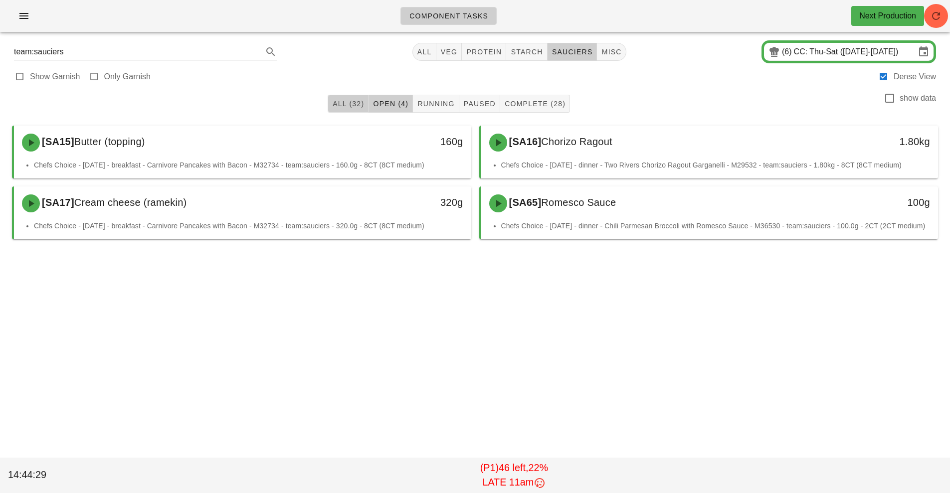
click at [352, 104] on span "All (32)" at bounding box center [348, 104] width 32 height 8
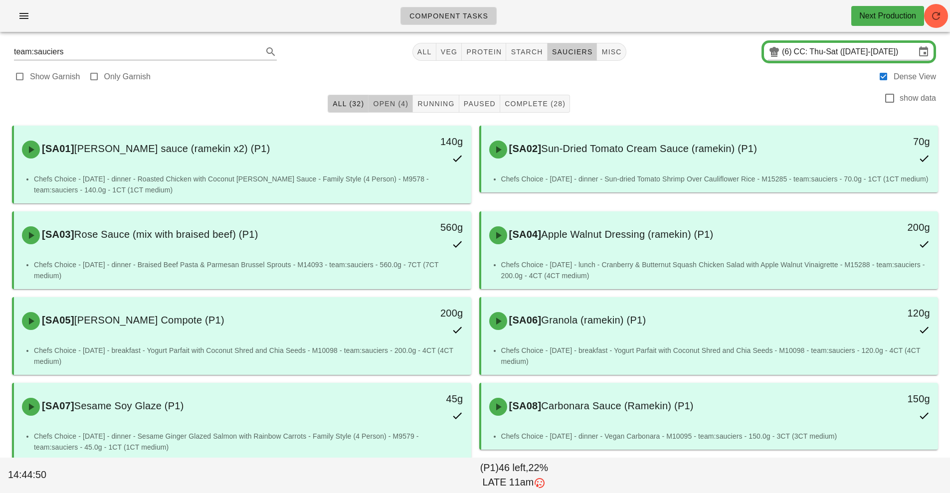
click at [398, 105] on span "Open (4)" at bounding box center [391, 104] width 36 height 8
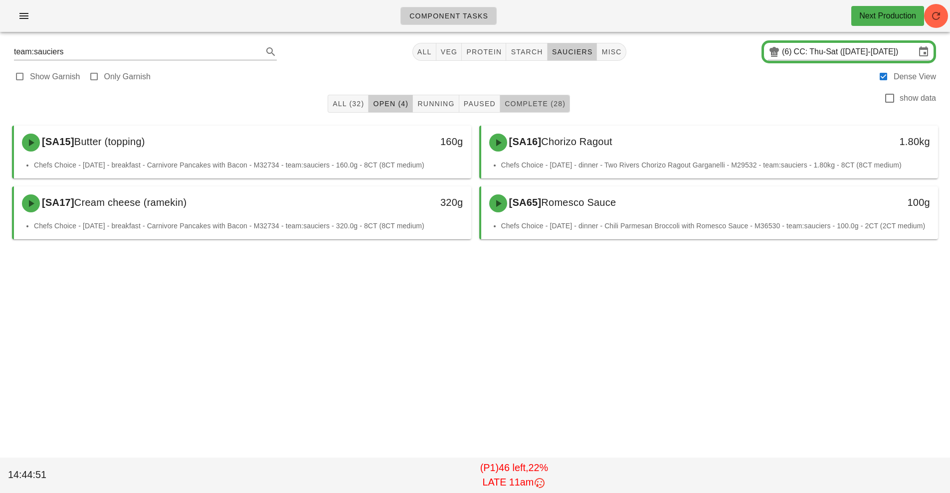
click at [533, 107] on span "Complete (28)" at bounding box center [534, 104] width 61 height 8
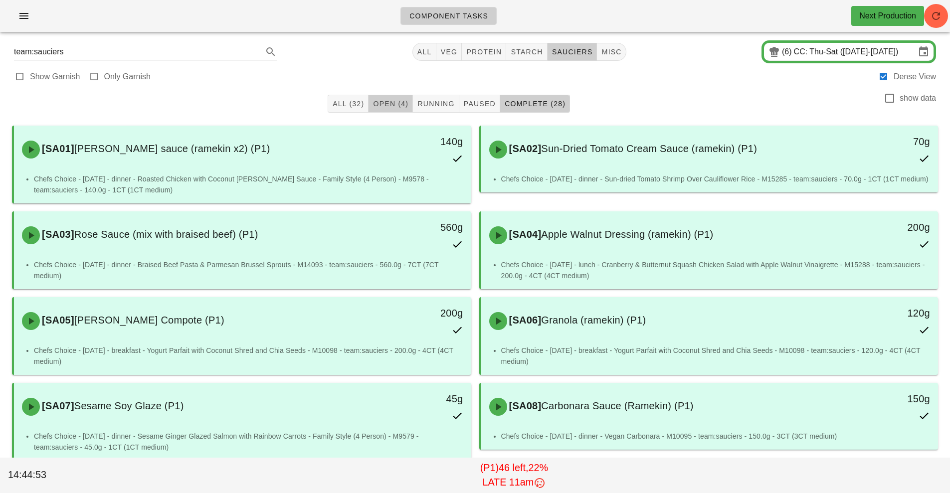
click at [398, 104] on span "Open (4)" at bounding box center [391, 104] width 36 height 8
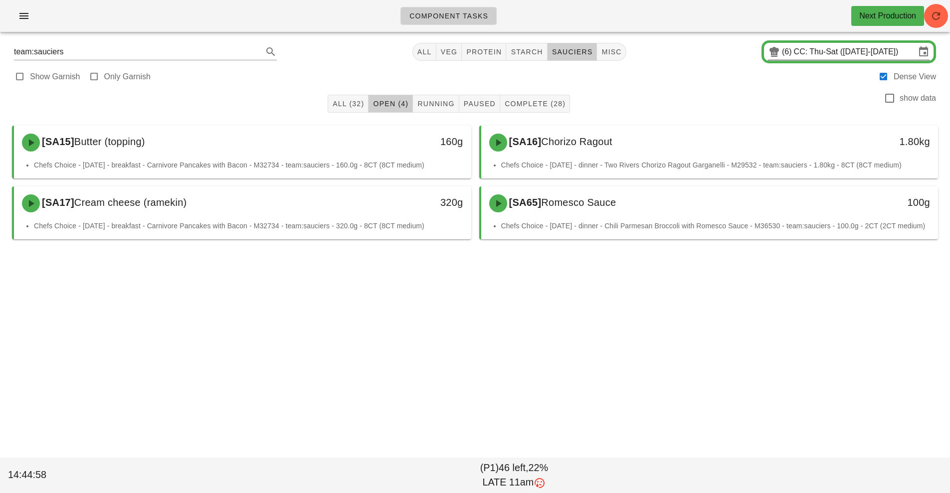
click at [801, 44] on input "CC: Thu-Sat ([DATE]-[DATE])" at bounding box center [855, 52] width 122 height 16
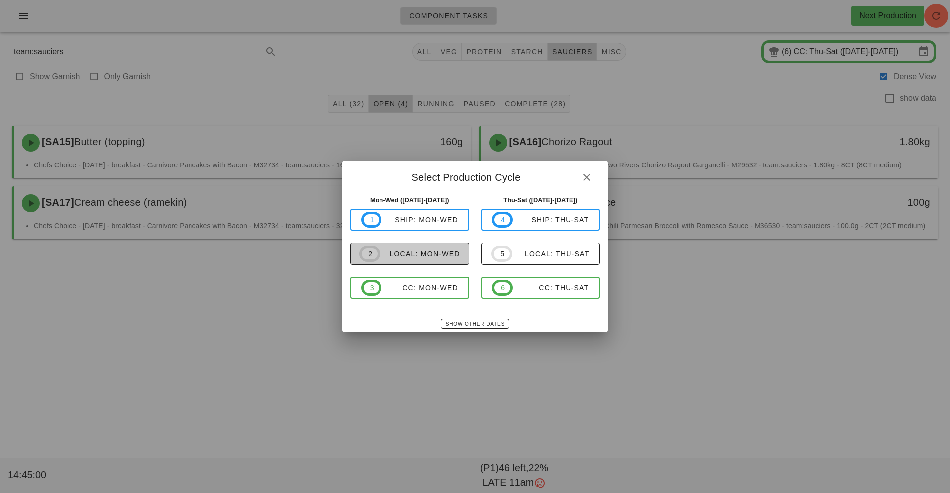
click at [427, 256] on div "local: Mon-Wed" at bounding box center [420, 254] width 80 height 8
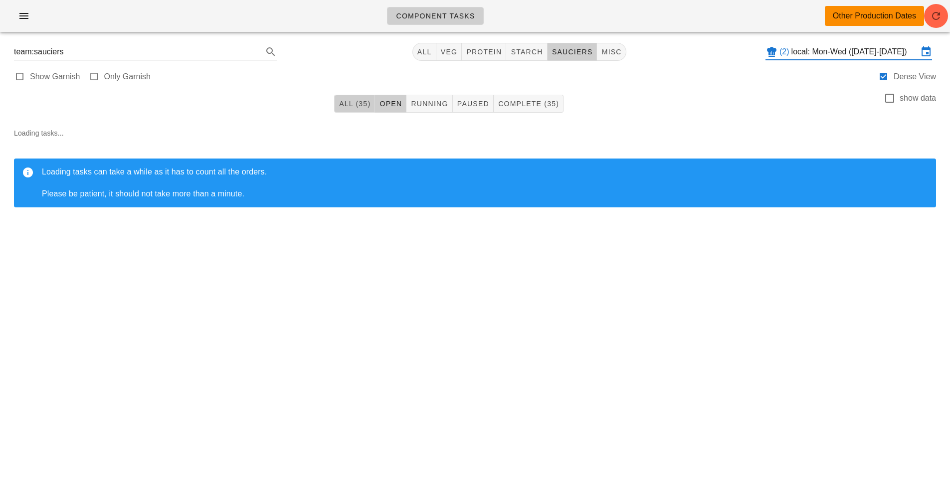
click at [350, 104] on span "All (35)" at bounding box center [355, 104] width 32 height 8
click at [871, 52] on input "local: Mon-Wed ([DATE]-[DATE])" at bounding box center [855, 52] width 127 height 16
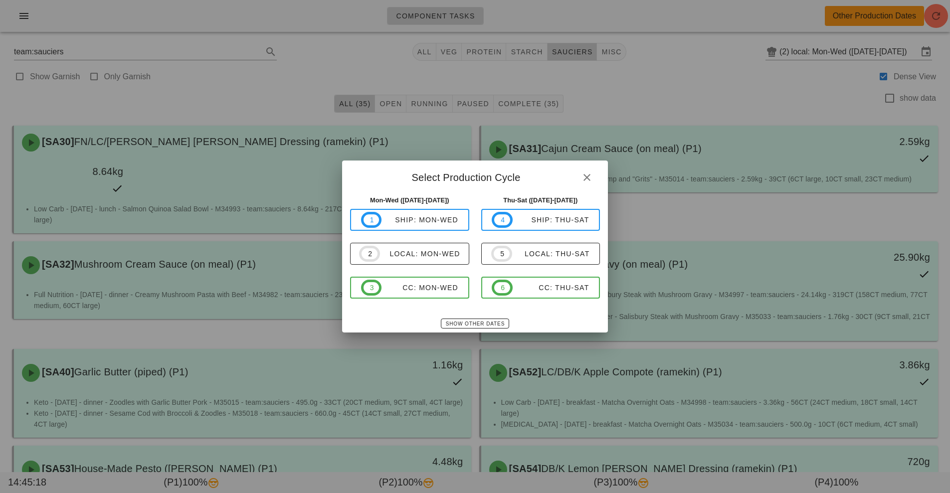
click at [845, 83] on div at bounding box center [475, 246] width 950 height 493
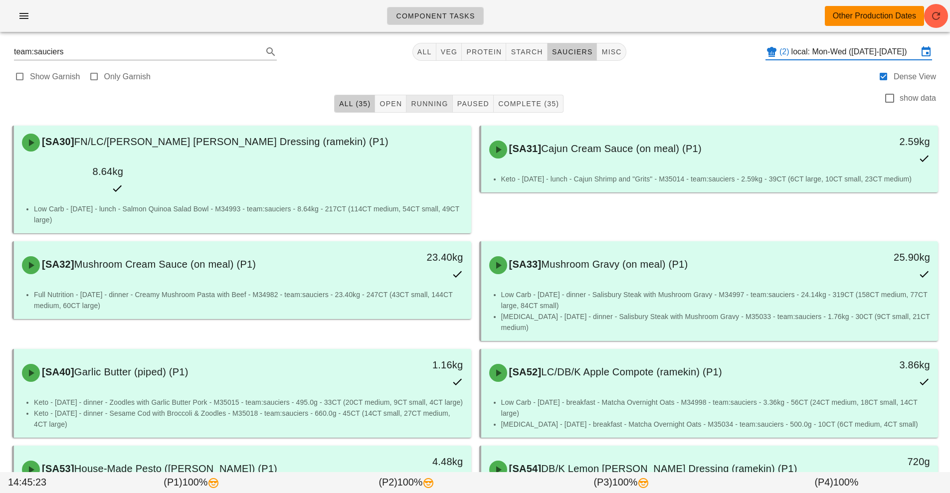
click at [431, 107] on span "Running" at bounding box center [429, 104] width 37 height 8
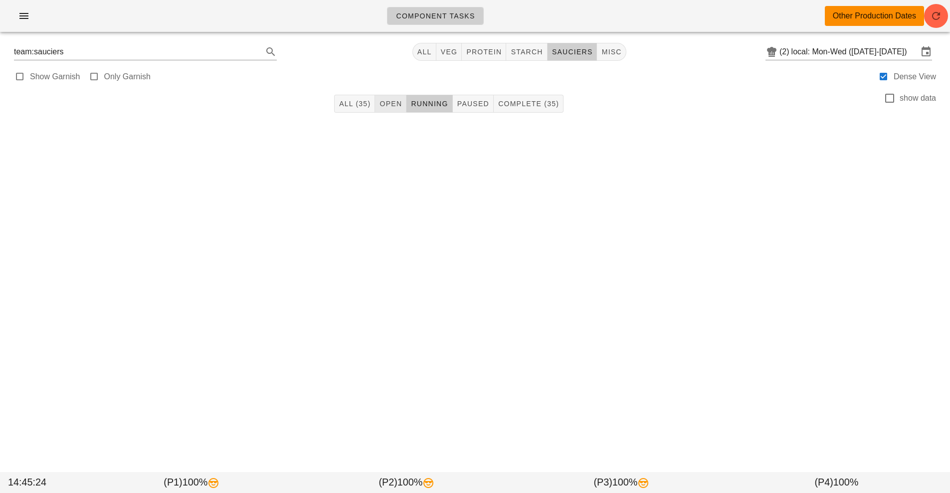
click at [386, 103] on span "Open" at bounding box center [390, 104] width 23 height 8
click at [347, 112] on button "All (35)" at bounding box center [354, 104] width 41 height 18
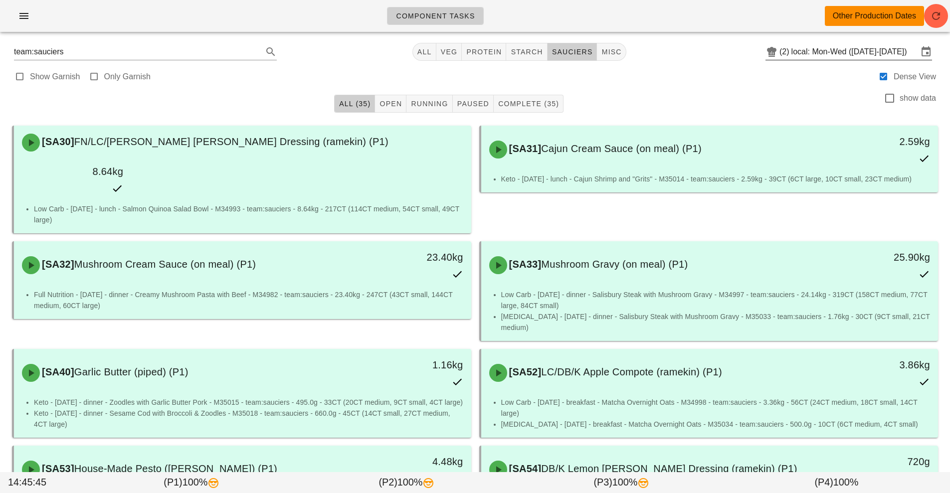
click at [882, 53] on input "local: Mon-Wed ([DATE]-[DATE])" at bounding box center [855, 52] width 127 height 16
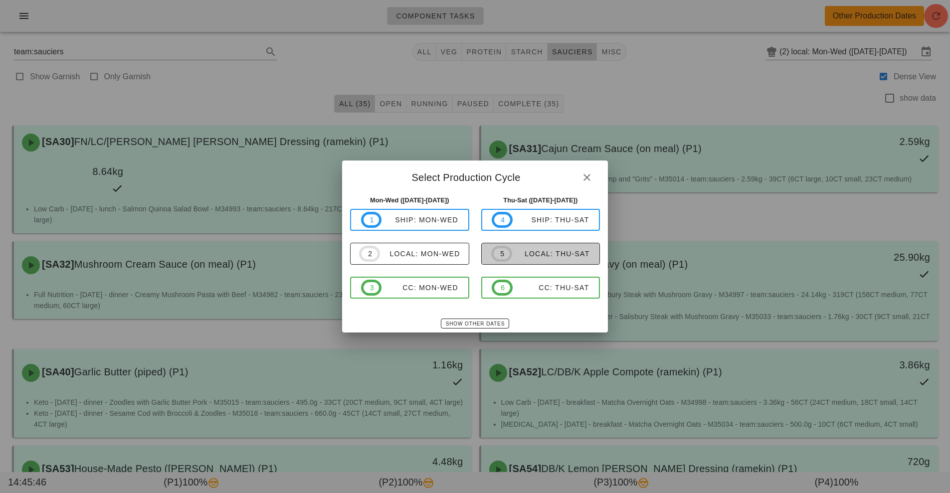
click at [579, 260] on span "5 local: Thu-Sat" at bounding box center [540, 254] width 98 height 16
type input "local: Thu-Sat ([DATE]-[DATE])"
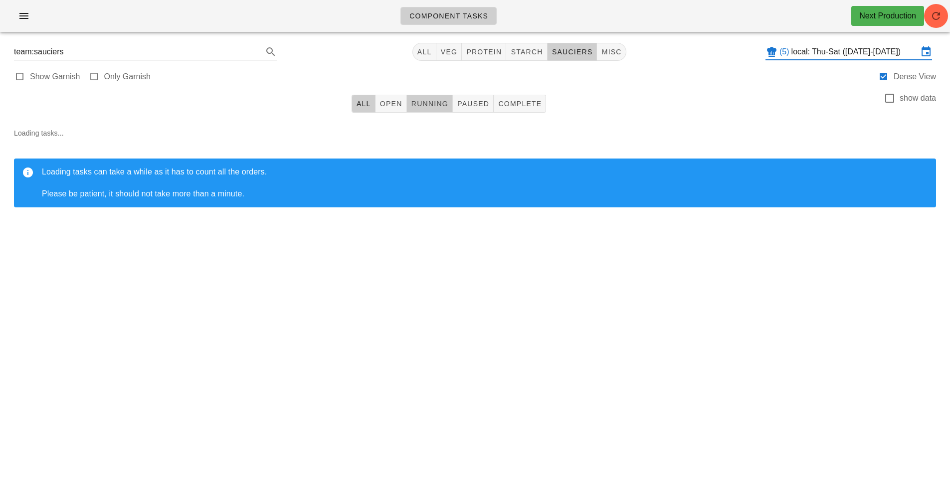
click at [429, 102] on span "Running" at bounding box center [429, 104] width 37 height 8
click at [393, 104] on span "Open" at bounding box center [391, 104] width 23 height 8
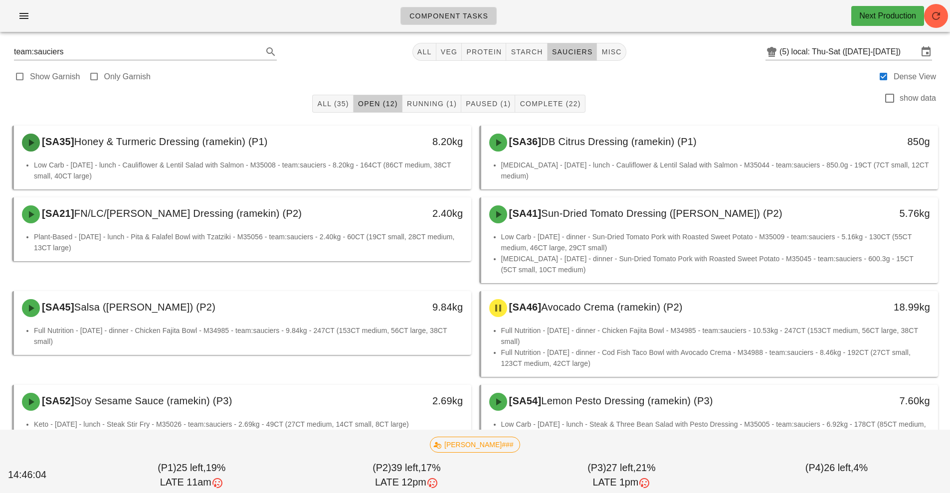
click at [39, 148] on span "button" at bounding box center [31, 143] width 18 height 12
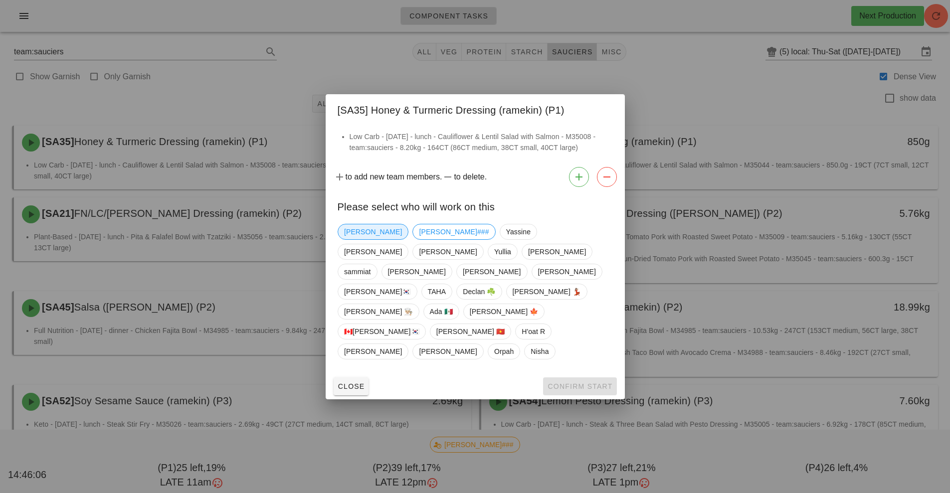
click at [353, 239] on span "[PERSON_NAME]" at bounding box center [373, 231] width 58 height 15
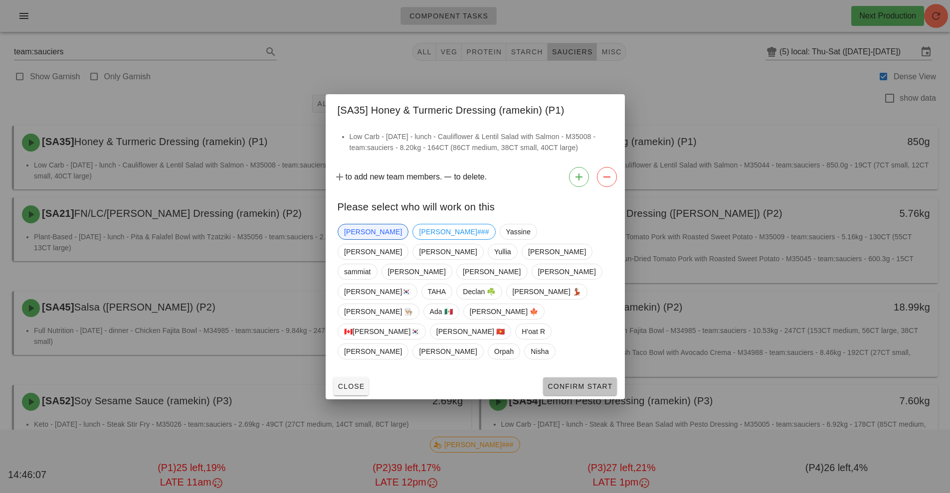
click at [596, 378] on button "Confirm Start" at bounding box center [579, 387] width 73 height 18
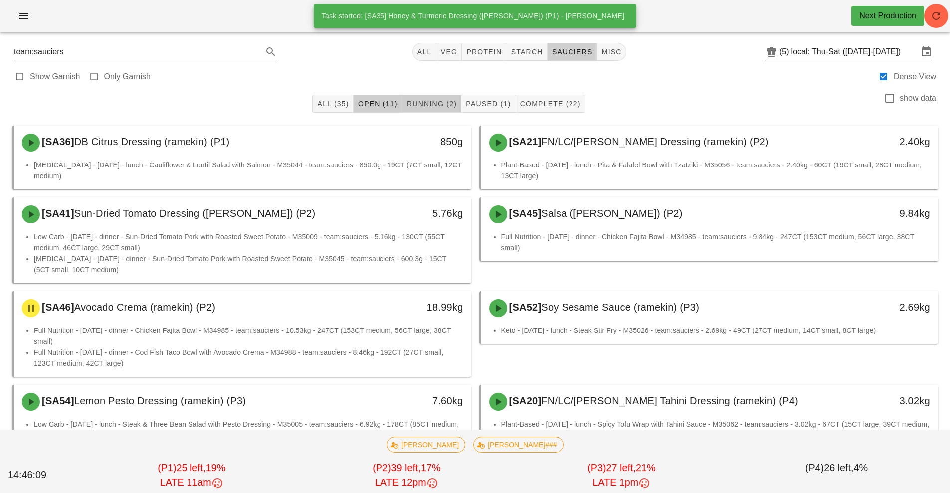
click at [437, 107] on span "Running (2)" at bounding box center [432, 104] width 50 height 8
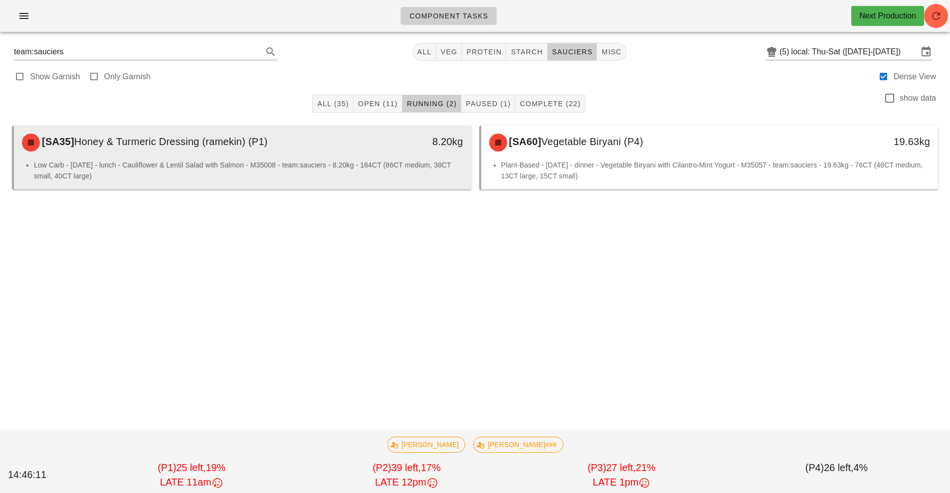
click at [407, 154] on div "8.20kg" at bounding box center [412, 143] width 113 height 30
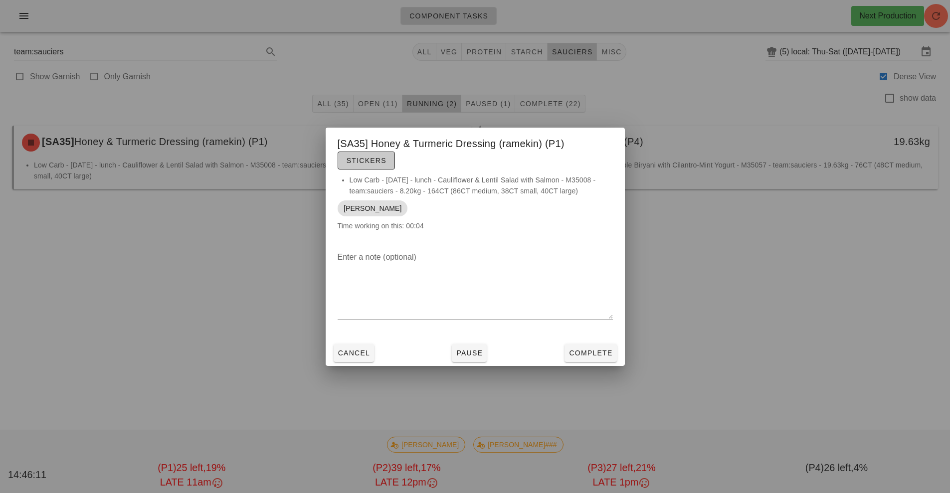
click at [378, 166] on button "Stickers" at bounding box center [366, 161] width 57 height 18
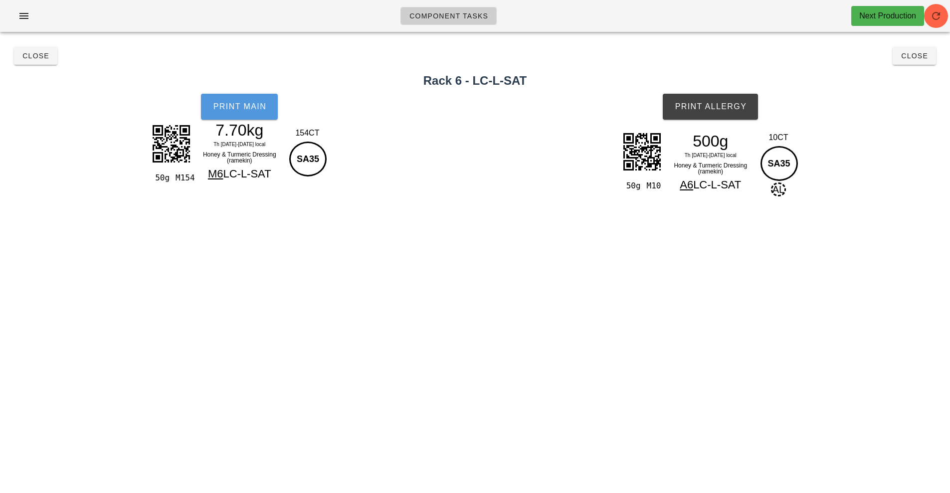
click at [254, 110] on span "Print Main" at bounding box center [239, 106] width 54 height 9
click at [733, 110] on span "Print Allergy" at bounding box center [710, 106] width 72 height 9
click at [915, 63] on button "Close" at bounding box center [914, 56] width 43 height 18
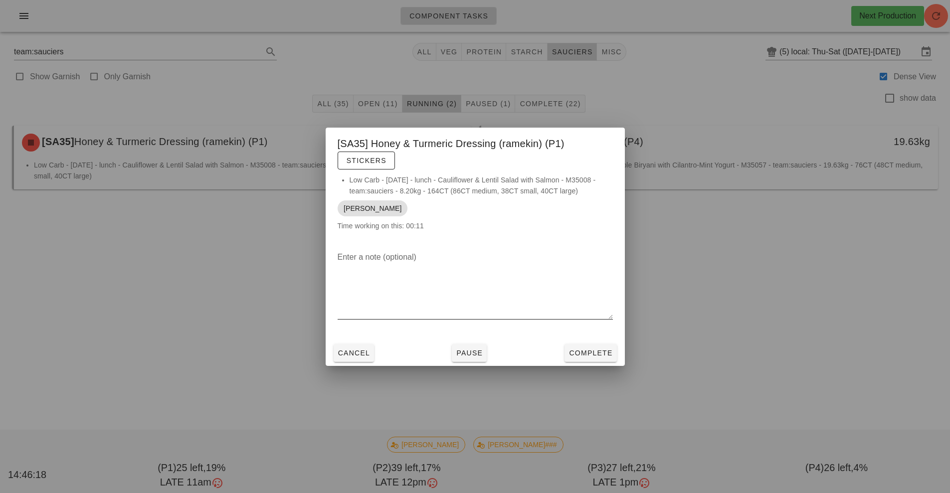
click at [582, 329] on div at bounding box center [475, 326] width 275 height 7
click at [602, 358] on button "Complete" at bounding box center [591, 353] width 52 height 18
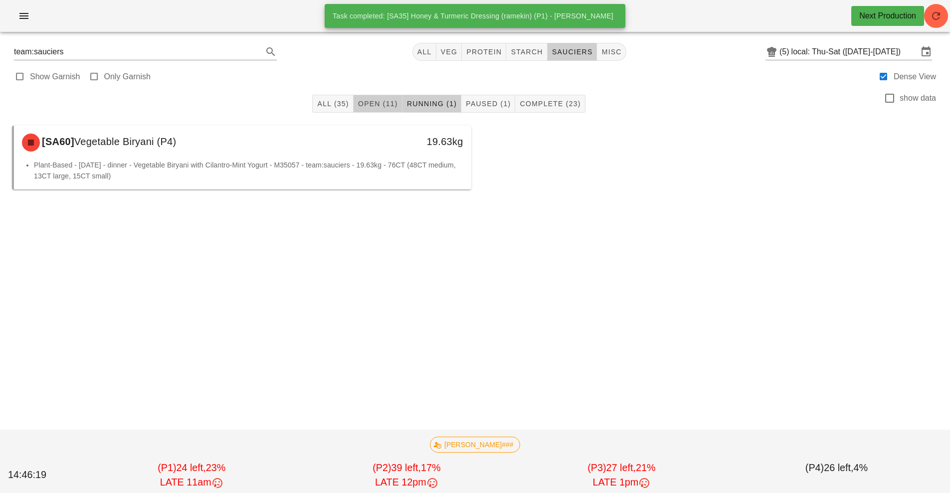
click at [378, 105] on span "Open (11)" at bounding box center [378, 104] width 40 height 8
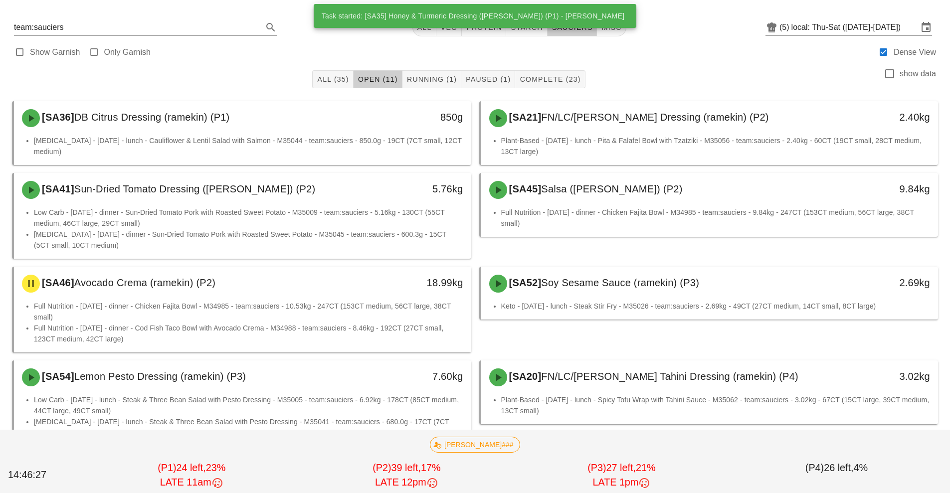
scroll to position [193, 0]
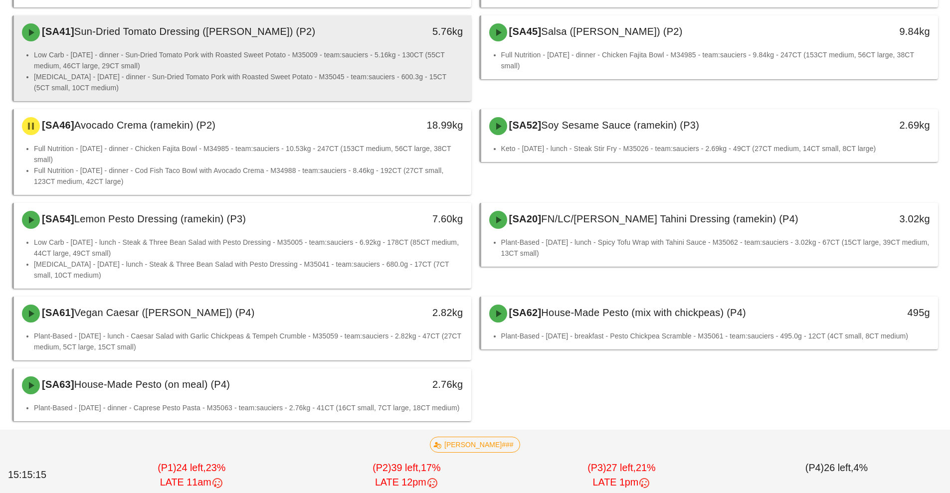
click at [351, 52] on li "Low Carb - [DATE] - dinner - Sun-Dried Tomato Pork with Roasted Sweet Potato - …" at bounding box center [248, 60] width 429 height 22
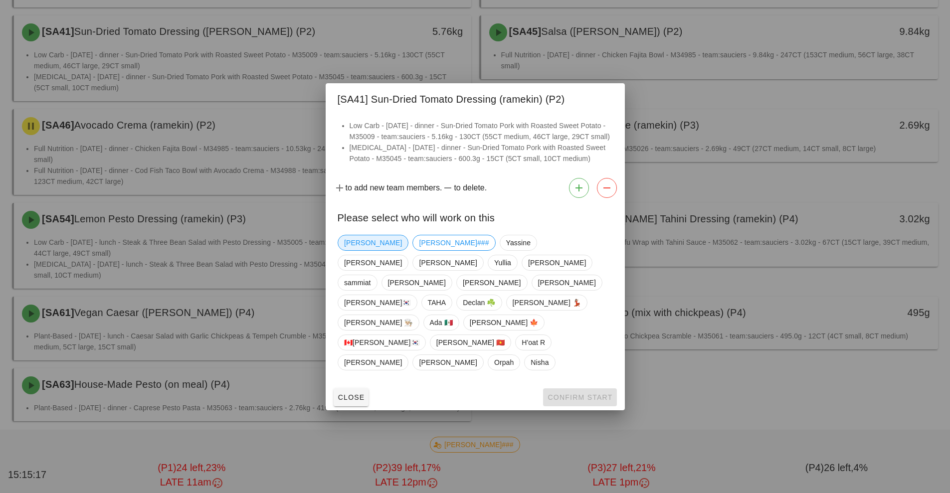
click at [352, 250] on span "[PERSON_NAME]" at bounding box center [373, 242] width 58 height 15
click at [571, 394] on span "Confirm Start" at bounding box center [579, 398] width 65 height 8
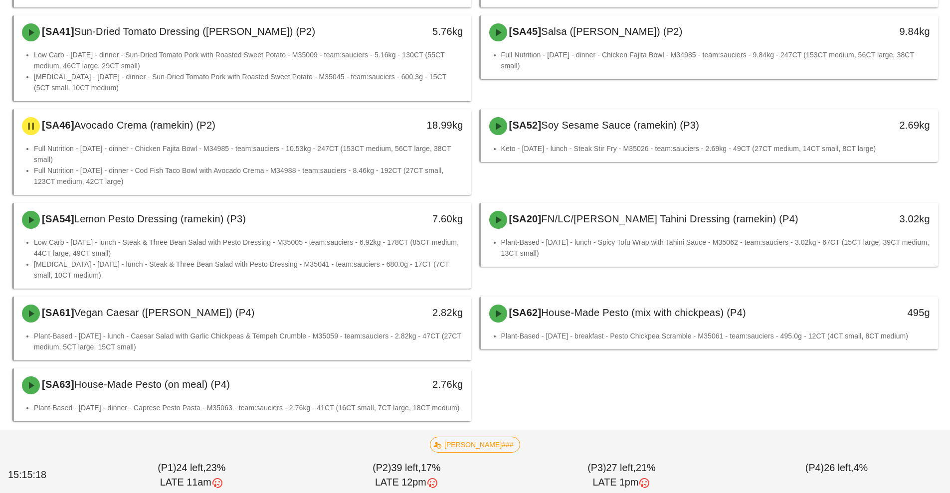
scroll to position [99, 0]
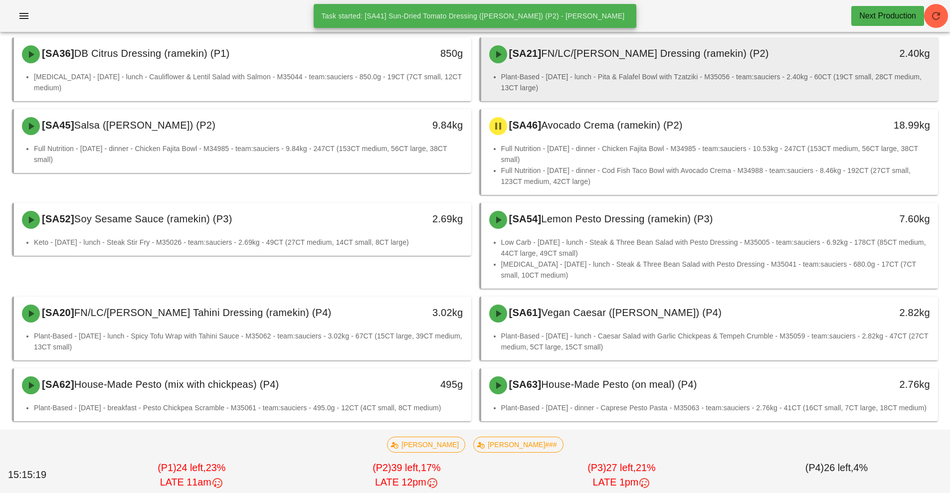
click at [543, 71] on li "Plant-Based - [DATE] - lunch - Pita & Falafel Bowl with Tzatziki - M35056 - tea…" at bounding box center [715, 82] width 429 height 22
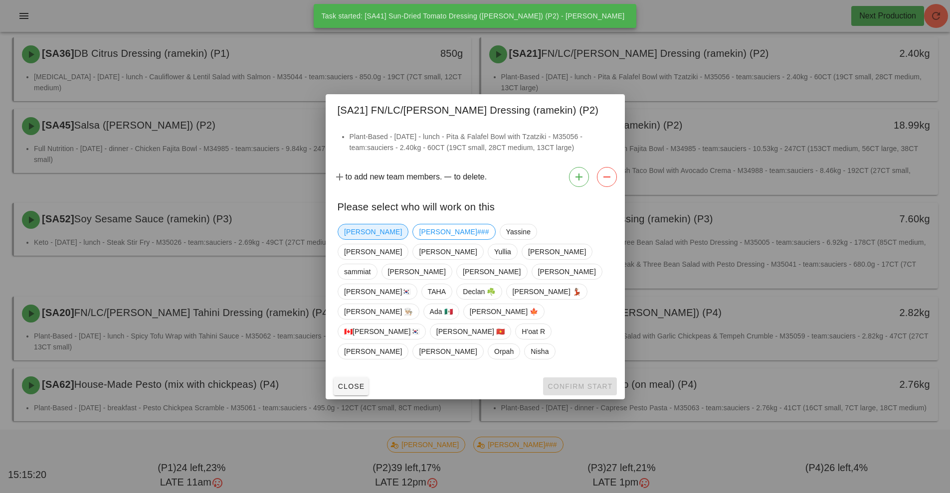
click at [358, 239] on span "[PERSON_NAME]" at bounding box center [373, 231] width 58 height 15
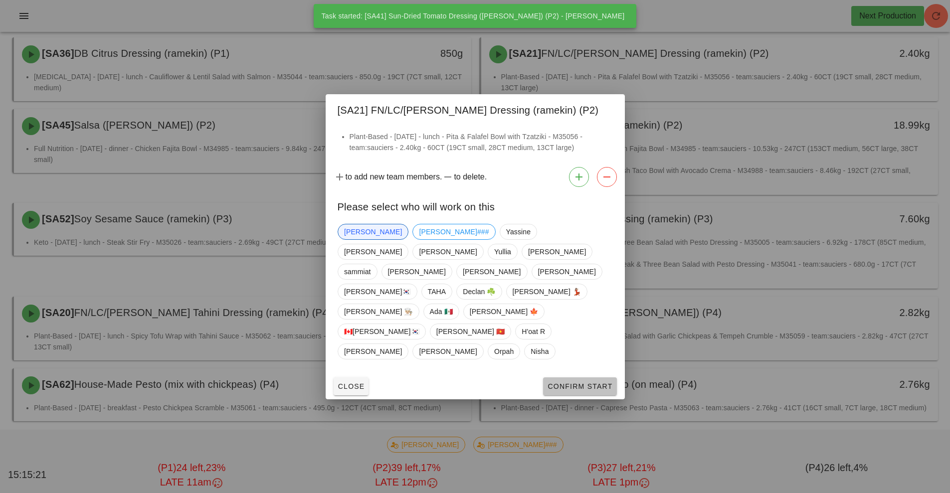
click at [556, 383] on span "Confirm Start" at bounding box center [579, 387] width 65 height 8
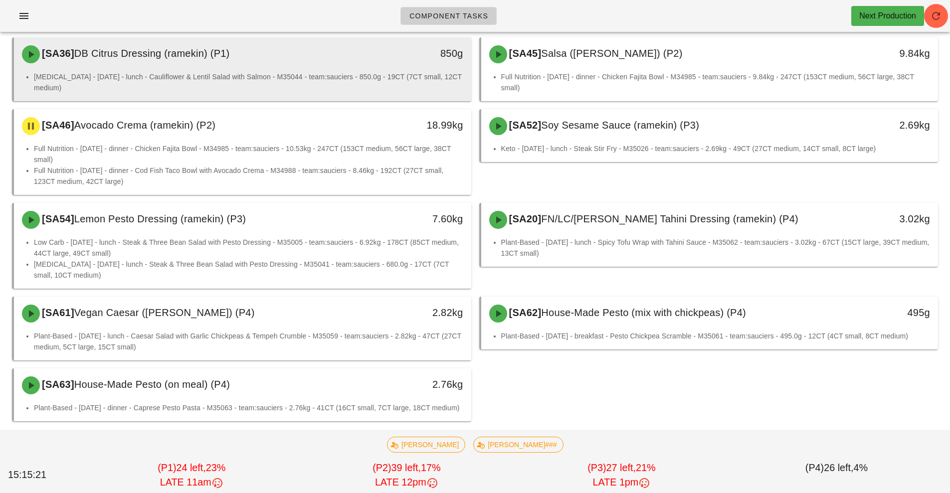
click at [371, 71] on li "[MEDICAL_DATA] - [DATE] - lunch - Cauliflower & Lentil Salad with Salmon - M350…" at bounding box center [248, 82] width 429 height 22
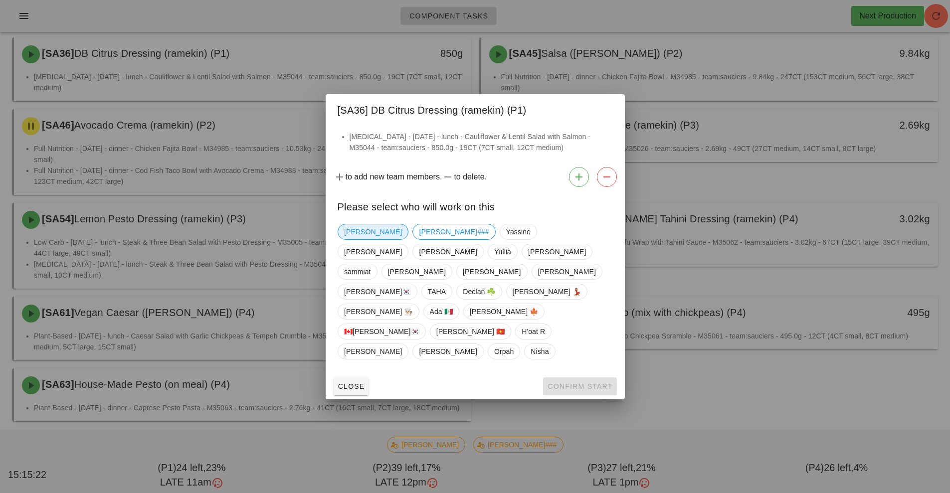
click at [359, 239] on span "[PERSON_NAME]" at bounding box center [373, 231] width 58 height 15
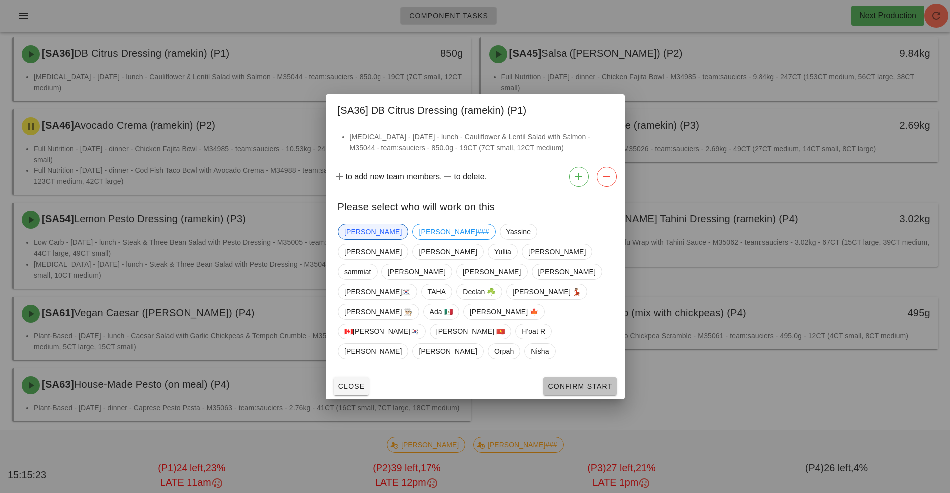
click at [564, 378] on button "Confirm Start" at bounding box center [579, 387] width 73 height 18
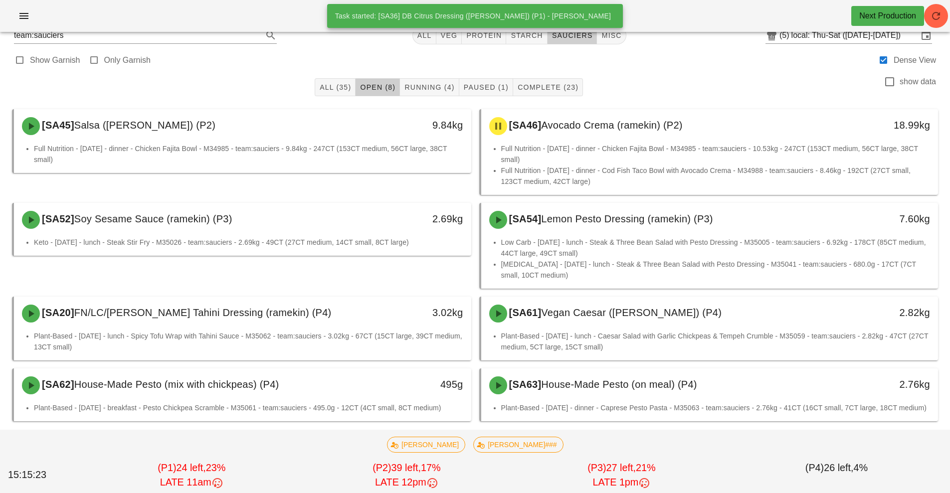
scroll to position [27, 0]
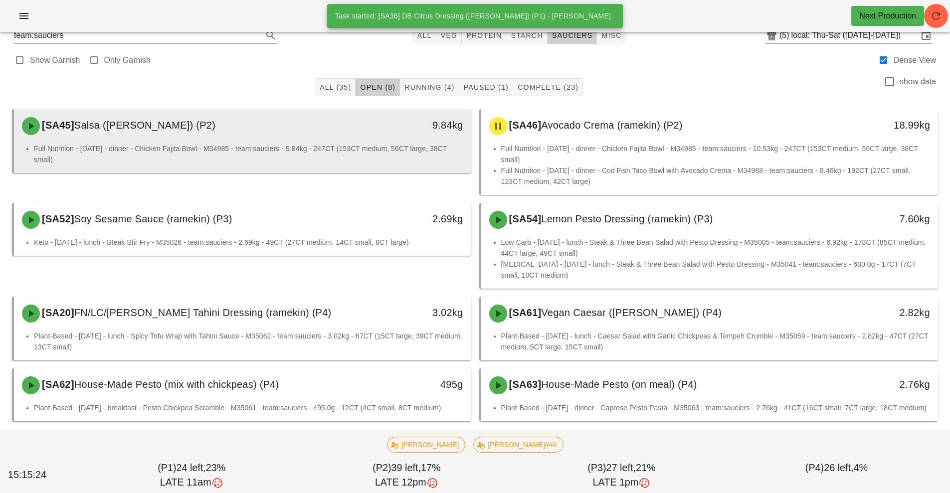
click at [335, 126] on div "[SA45] Salsa (ramekin) (P2)" at bounding box center [186, 126] width 340 height 30
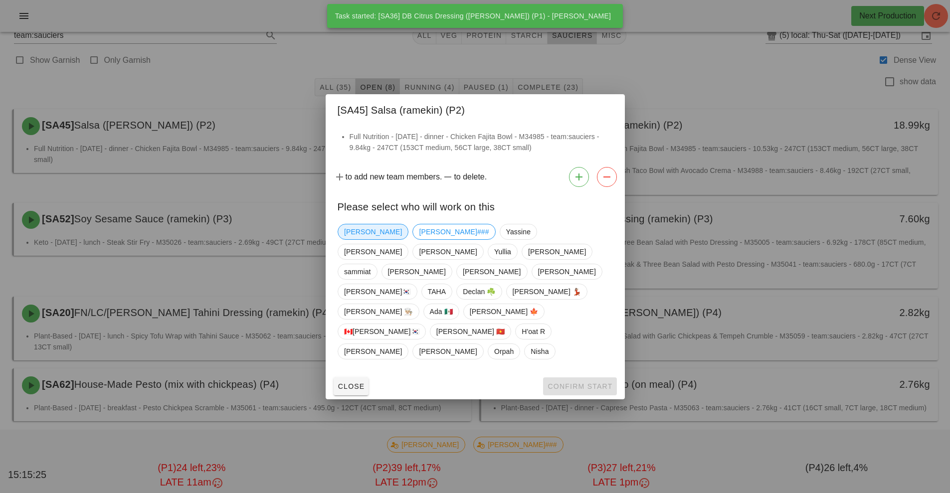
click at [352, 239] on span "[PERSON_NAME]" at bounding box center [373, 231] width 58 height 15
click at [566, 383] on span "Confirm Start" at bounding box center [579, 387] width 65 height 8
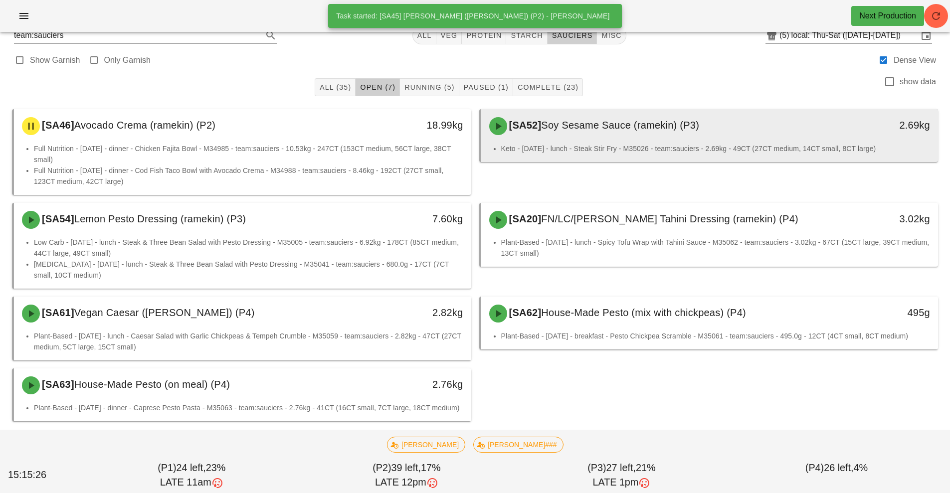
click at [543, 122] on div "[SA52] Soy Sesame Sauce (ramekin) (P3)" at bounding box center [653, 126] width 340 height 30
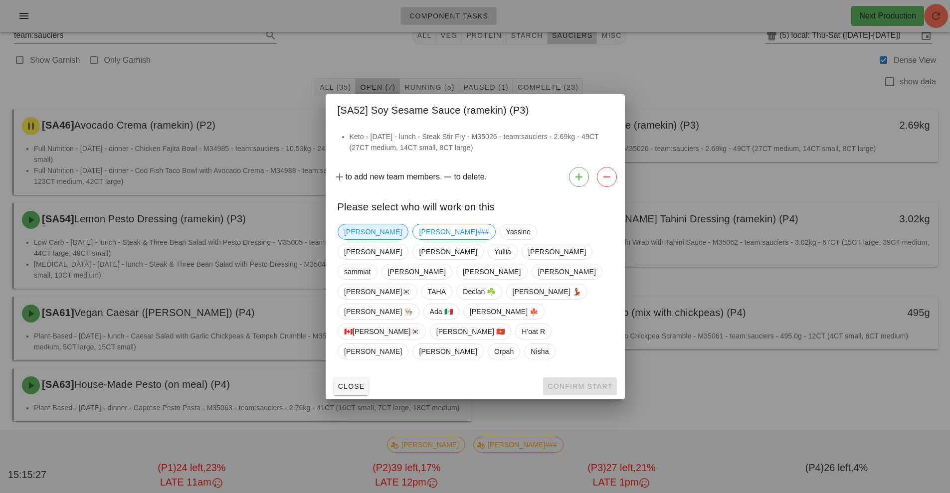
click at [356, 239] on span "[PERSON_NAME]" at bounding box center [373, 231] width 58 height 15
click at [586, 383] on span "Confirm Start" at bounding box center [579, 387] width 65 height 8
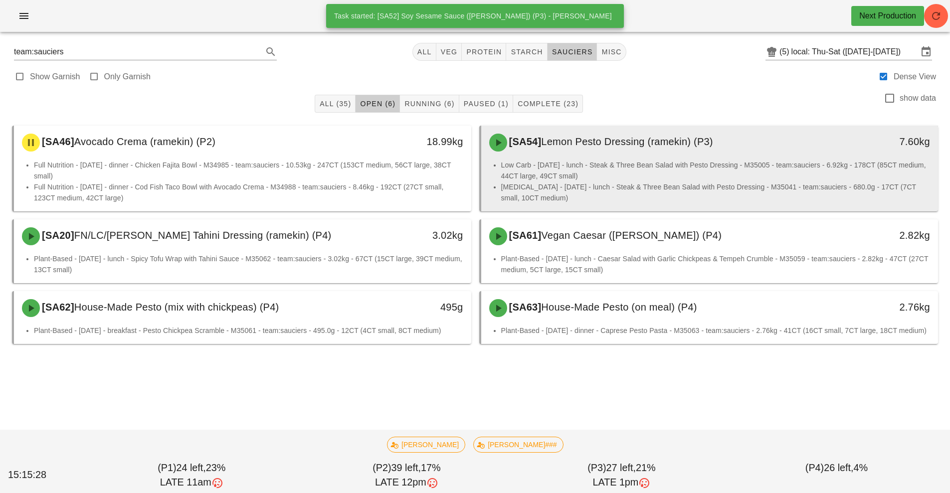
click at [571, 165] on li "Low Carb - [DATE] - lunch - Steak & Three Bean Salad with Pesto Dressing - M350…" at bounding box center [715, 171] width 429 height 22
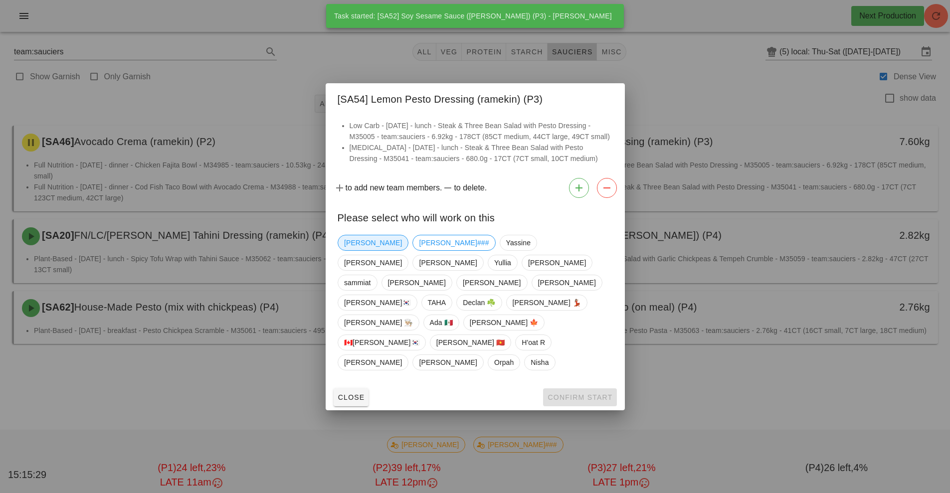
click at [354, 250] on span "[PERSON_NAME]" at bounding box center [373, 242] width 58 height 15
click at [588, 394] on span "Confirm Start" at bounding box center [579, 398] width 65 height 8
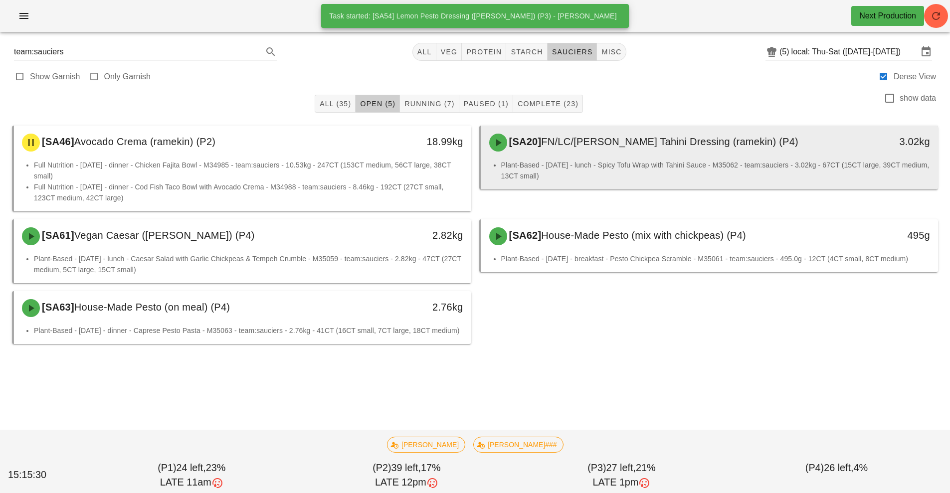
click at [594, 161] on li "Plant-Based - [DATE] - lunch - Spicy Tofu Wrap with Tahini Sauce - M35062 - tea…" at bounding box center [715, 171] width 429 height 22
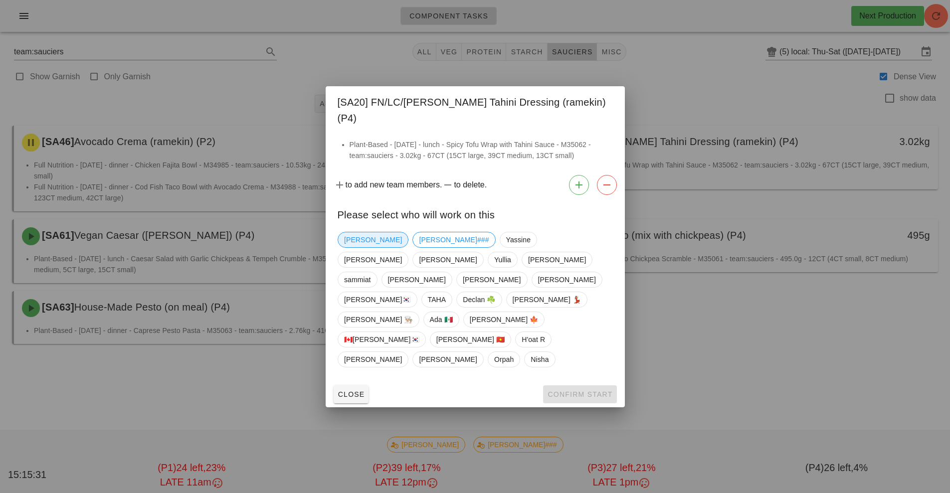
click at [356, 247] on span "[PERSON_NAME]" at bounding box center [373, 239] width 58 height 15
click at [571, 391] on span "Confirm Start" at bounding box center [579, 395] width 65 height 8
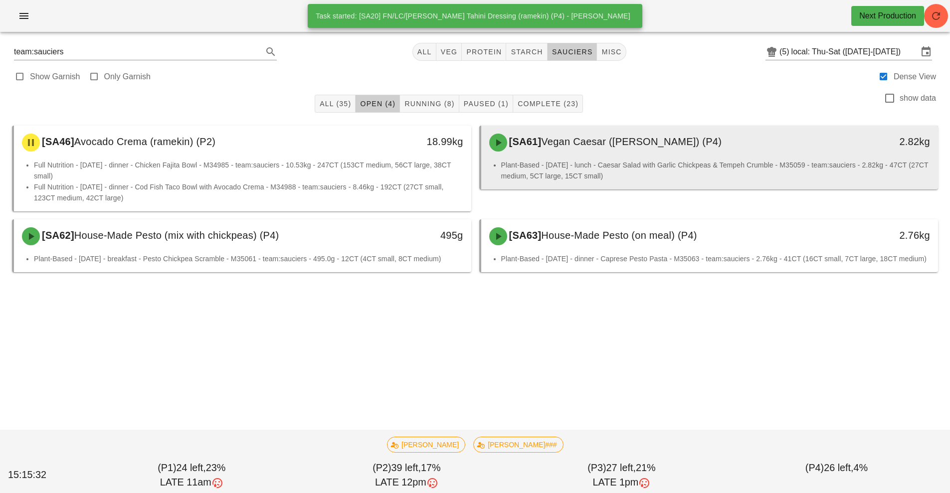
click at [592, 156] on div "[SA61] Vegan Caesar ([PERSON_NAME]) (P4)" at bounding box center [653, 143] width 340 height 30
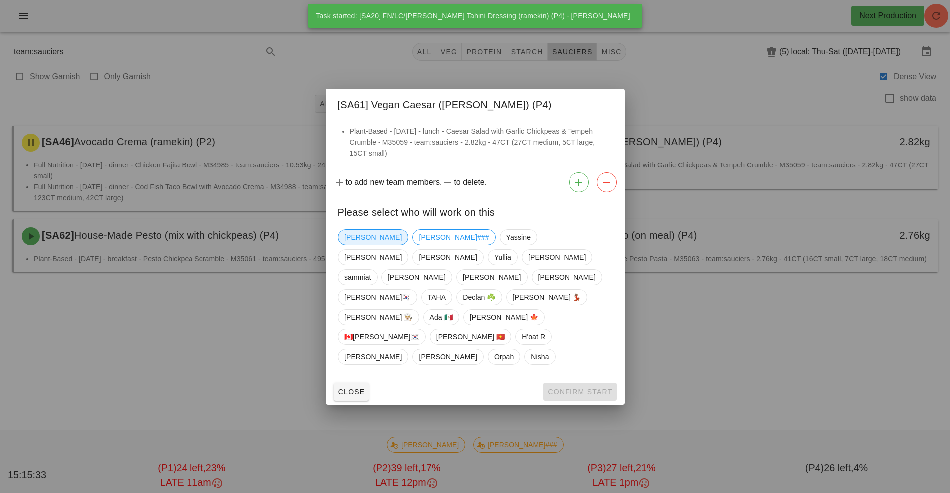
click at [351, 245] on span "[PERSON_NAME]" at bounding box center [373, 237] width 58 height 15
click at [579, 388] on span "Confirm Start" at bounding box center [579, 392] width 65 height 8
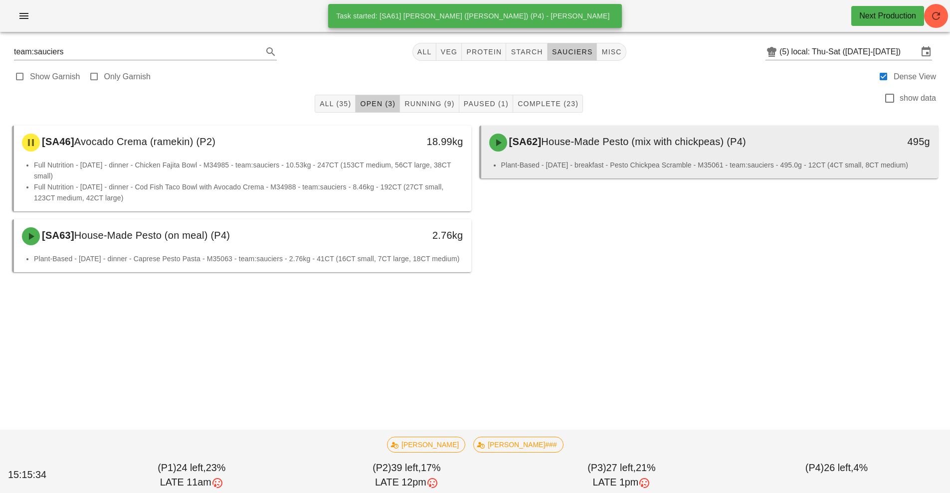
click at [595, 154] on div "[SA62] House-Made Pesto (mix with chickpeas) (P4)" at bounding box center [653, 143] width 340 height 30
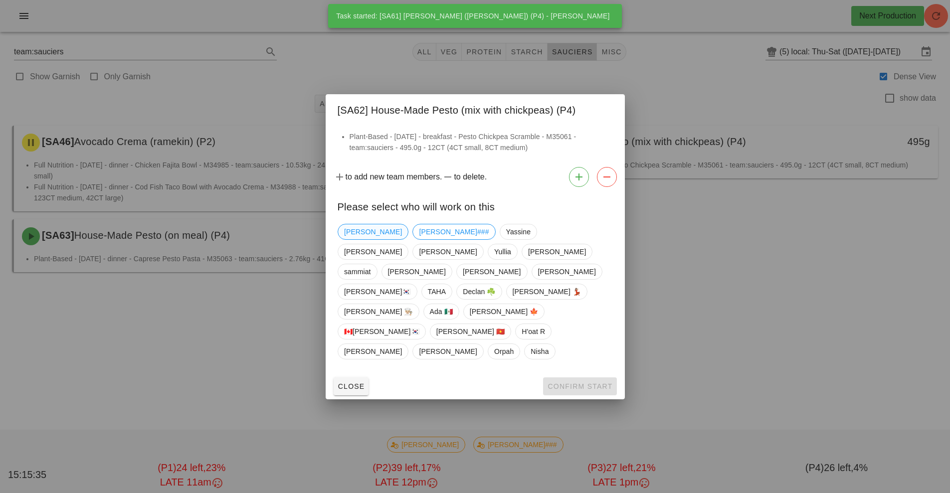
click at [361, 239] on span "[PERSON_NAME]" at bounding box center [373, 231] width 58 height 15
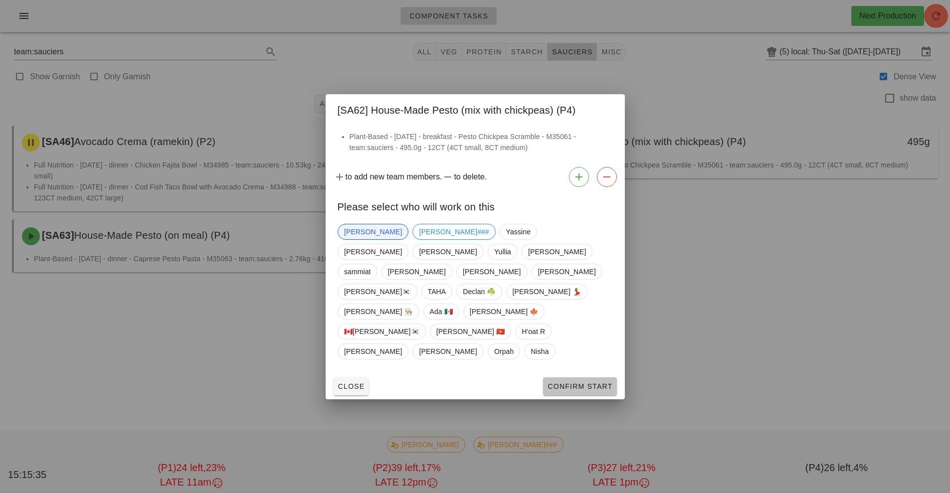
click at [588, 378] on button "Confirm Start" at bounding box center [579, 387] width 73 height 18
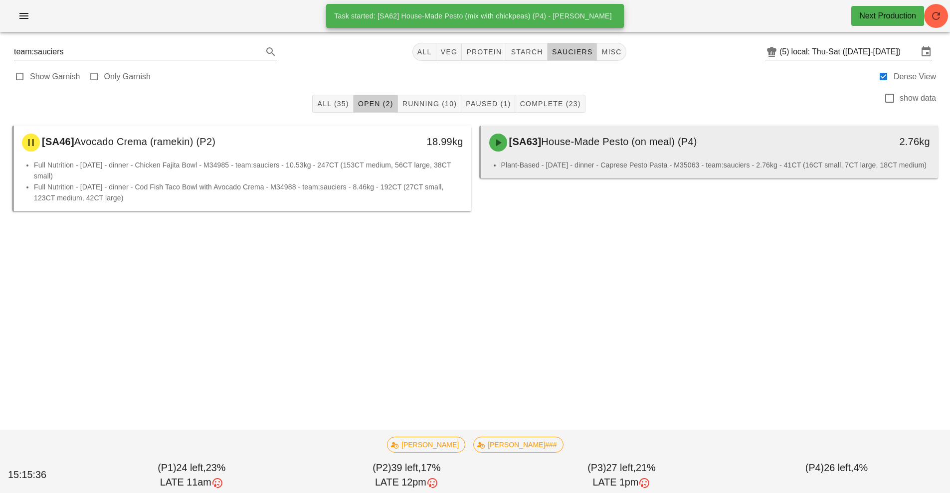
click at [609, 161] on li "Plant-Based - [DATE] - dinner - Caprese Pesto Pasta - M35063 - team:sauciers - …" at bounding box center [715, 165] width 429 height 11
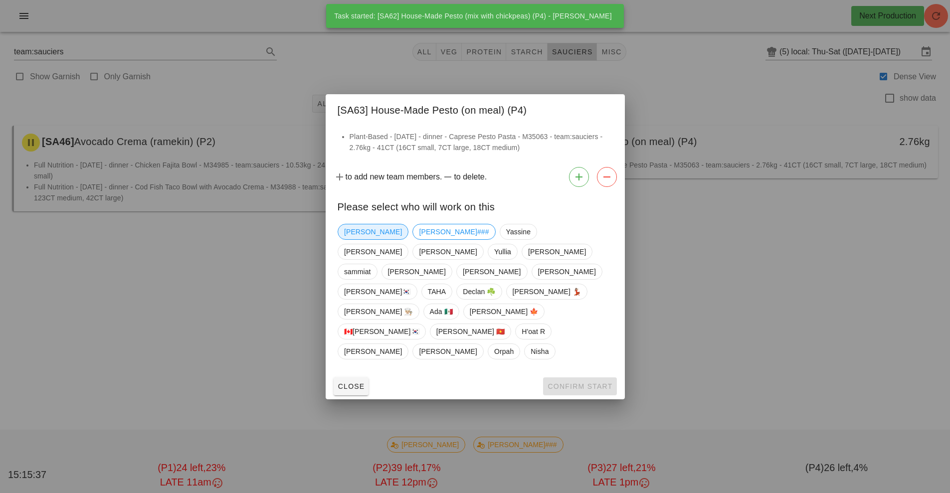
click at [352, 239] on span "[PERSON_NAME]" at bounding box center [373, 231] width 58 height 15
click at [579, 383] on span "Confirm Start" at bounding box center [579, 387] width 65 height 8
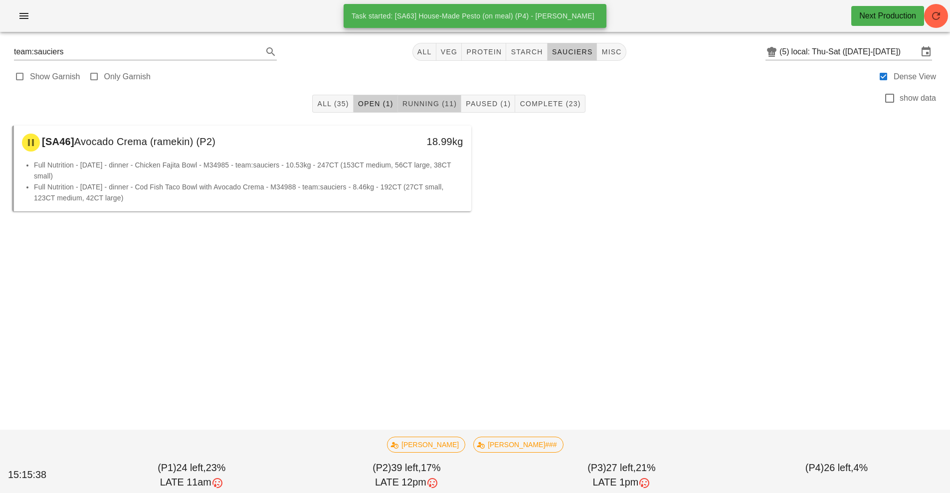
click at [436, 104] on span "Running (11)" at bounding box center [429, 104] width 55 height 8
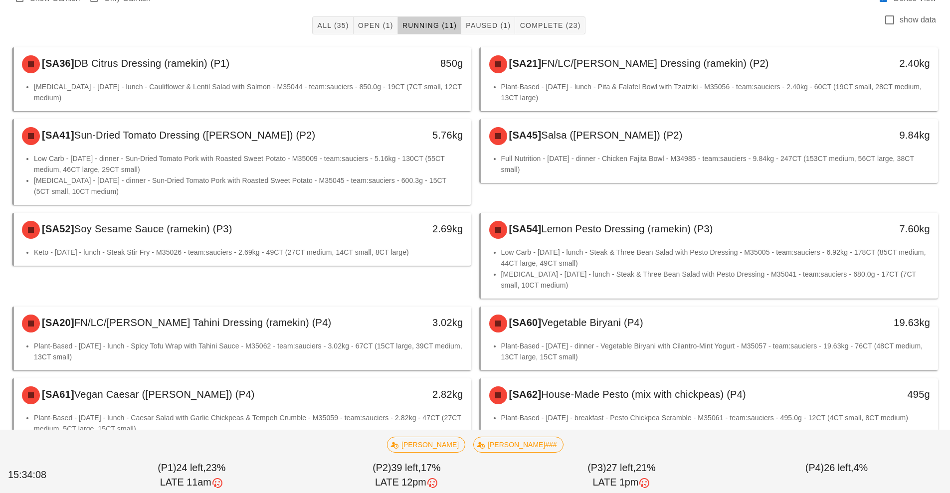
scroll to position [83, 0]
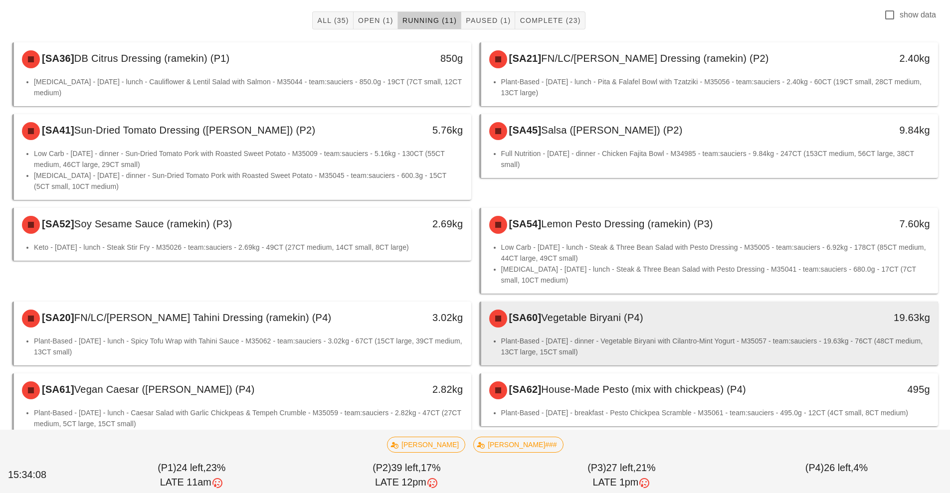
click at [612, 329] on div "[SA60] Vegetable Biryani (P4)" at bounding box center [653, 319] width 340 height 30
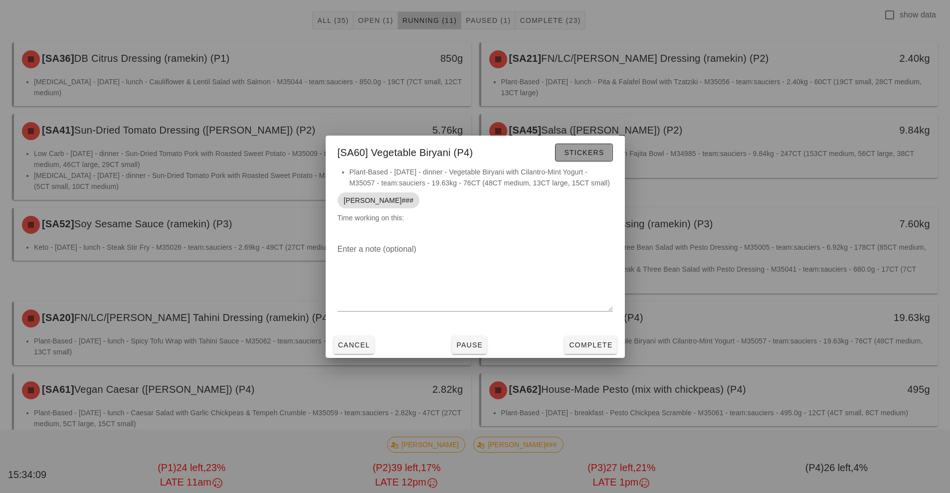
click at [592, 160] on button "Stickers" at bounding box center [583, 153] width 57 height 18
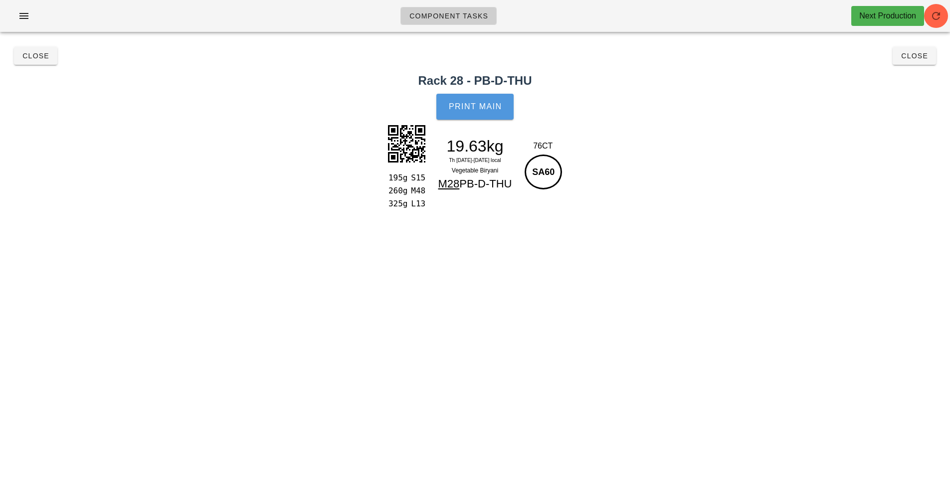
click at [476, 100] on button "Print Main" at bounding box center [474, 107] width 77 height 26
click at [478, 107] on span "Print Main" at bounding box center [475, 106] width 54 height 9
click at [37, 59] on span "Close" at bounding box center [35, 56] width 27 height 8
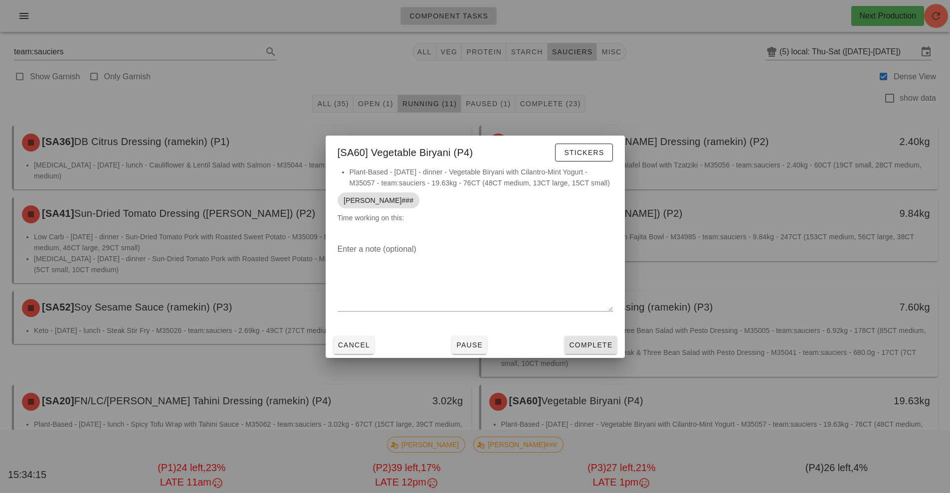
click at [584, 342] on span "Complete" at bounding box center [591, 345] width 44 height 8
